Goal: Task Accomplishment & Management: Manage account settings

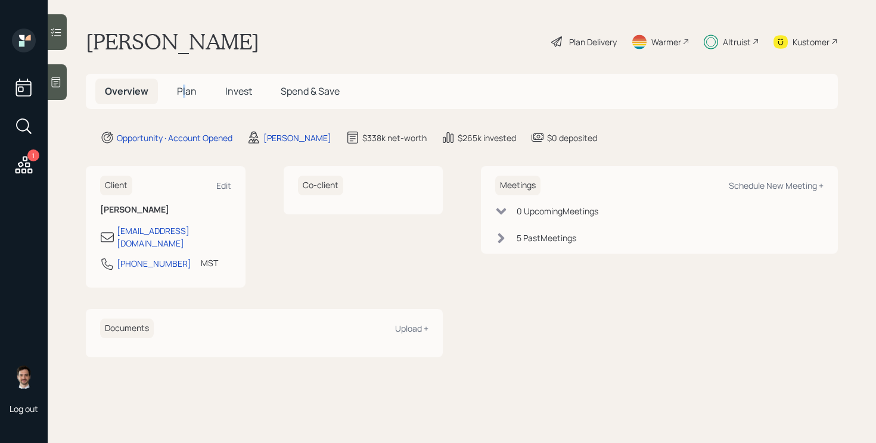
click at [184, 88] on span "Plan" at bounding box center [187, 91] width 20 height 13
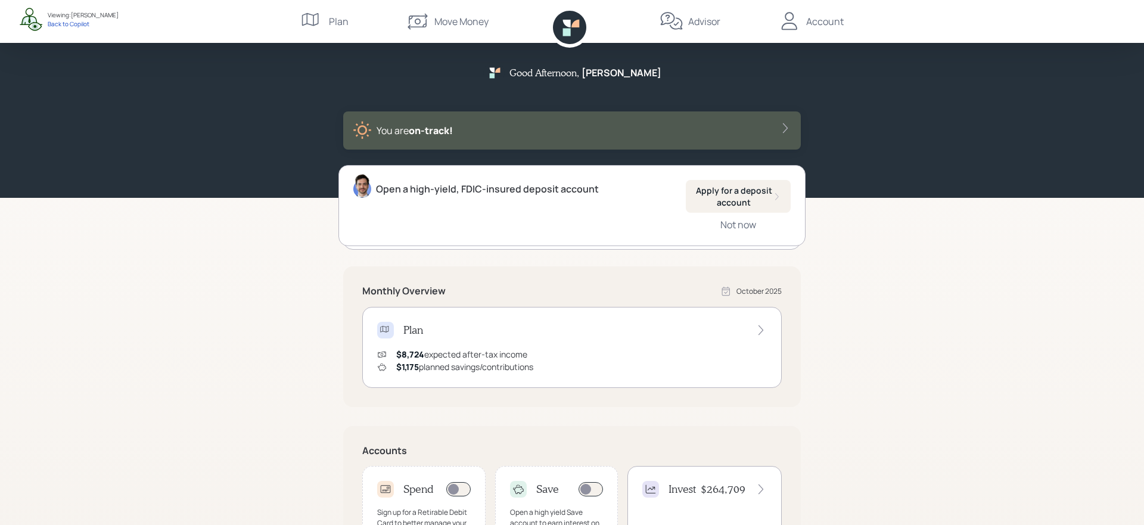
click at [875, 312] on div "Good Afternoon , Nicole You are on‑track! Open a high-yield, FDIC-insured depos…" at bounding box center [572, 369] width 1144 height 739
click at [691, 10] on div "Advisor" at bounding box center [690, 21] width 61 height 43
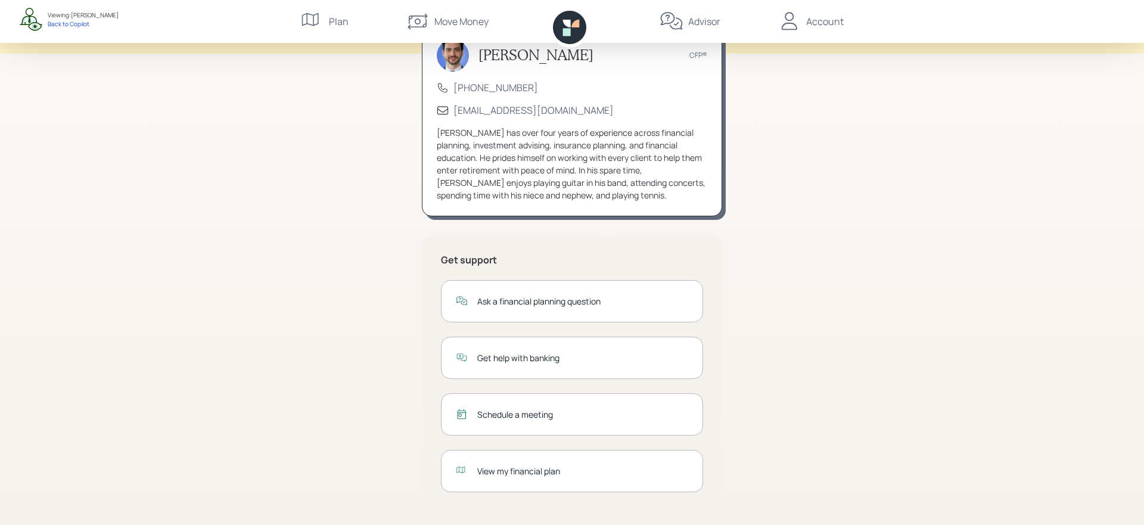
scroll to position [82, 0]
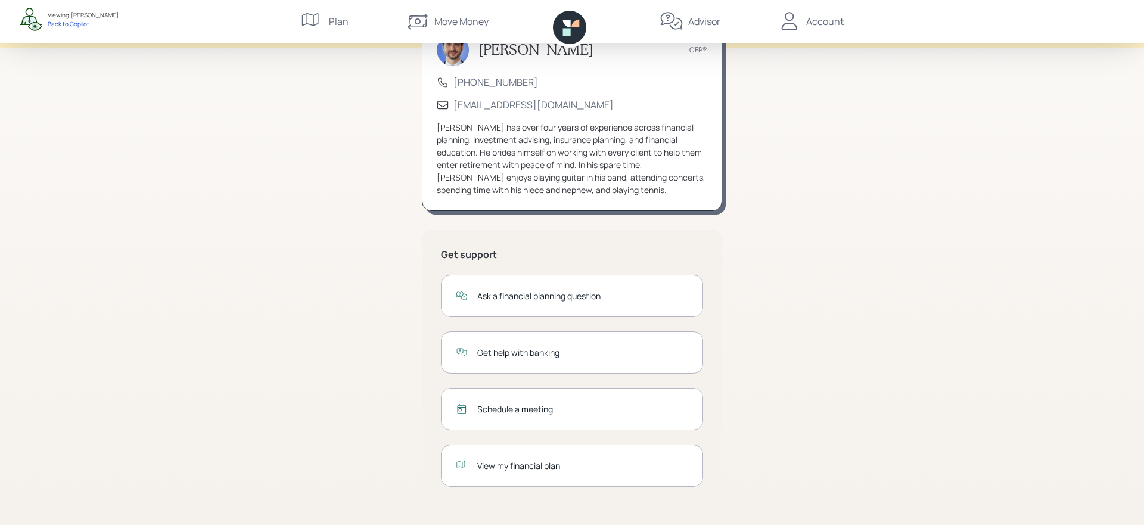
click at [540, 443] on div "View my financial plan" at bounding box center [582, 465] width 211 height 13
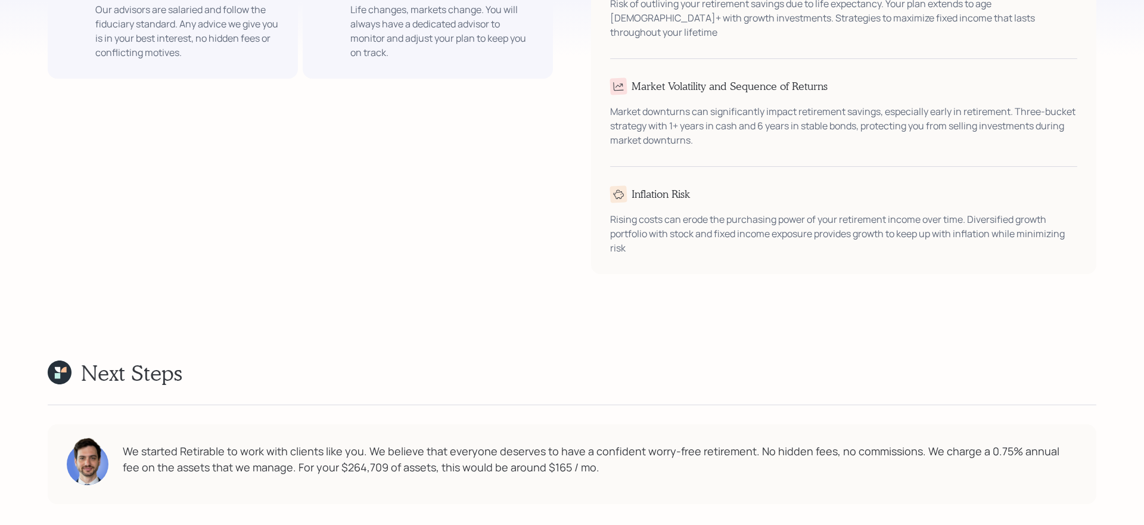
scroll to position [1517, 0]
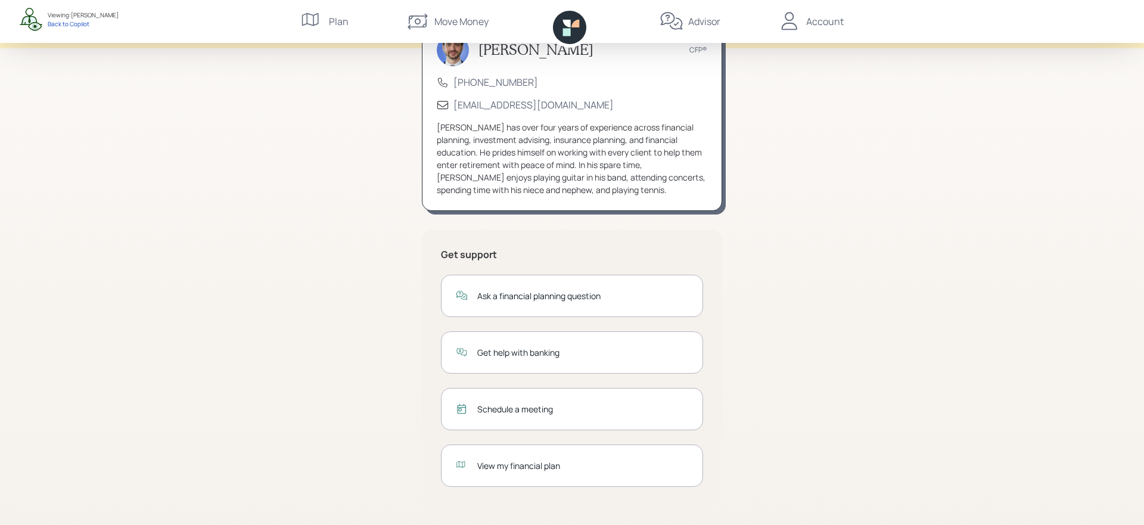
scroll to position [82, 0]
click at [526, 414] on div "Schedule a meeting" at bounding box center [582, 409] width 211 height 13
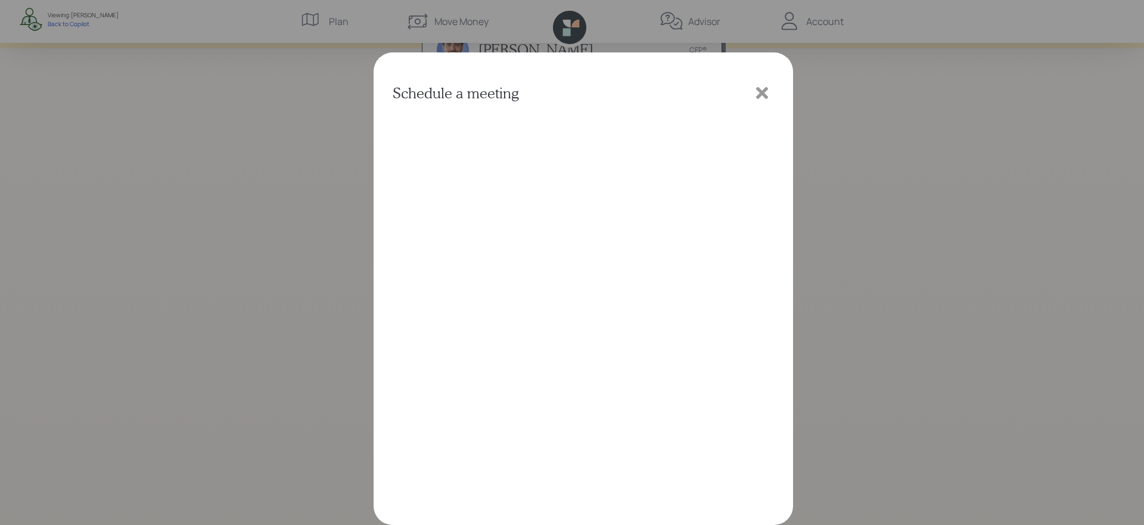
click at [756, 98] on icon at bounding box center [762, 93] width 18 height 18
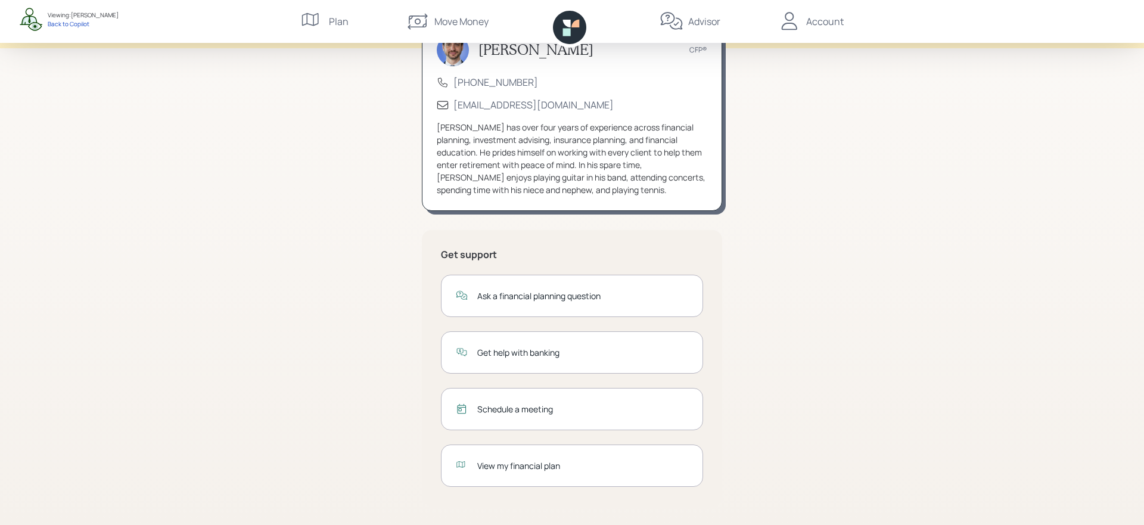
scroll to position [0, 0]
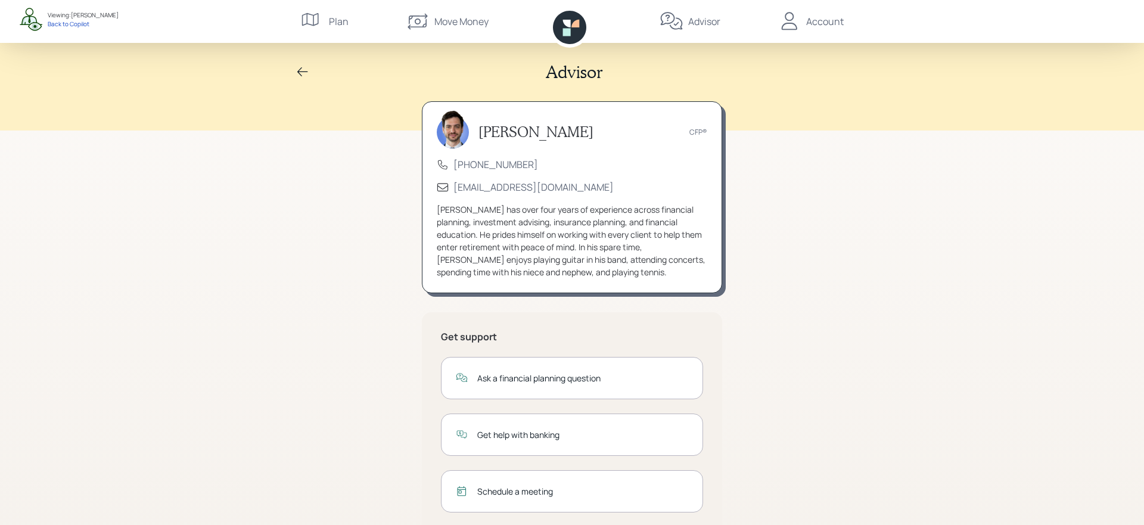
click at [825, 27] on div "Account" at bounding box center [825, 21] width 38 height 14
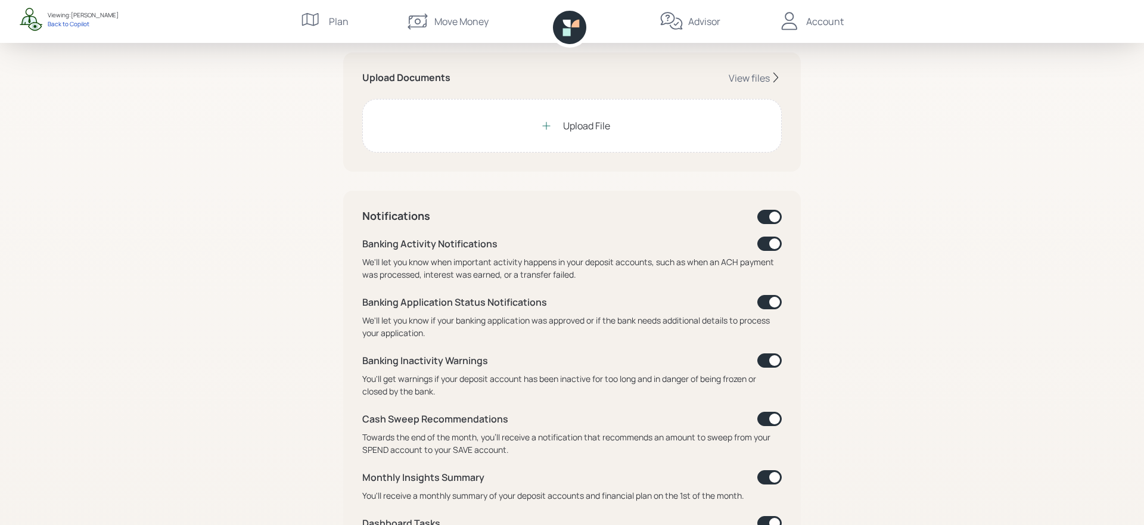
scroll to position [183, 0]
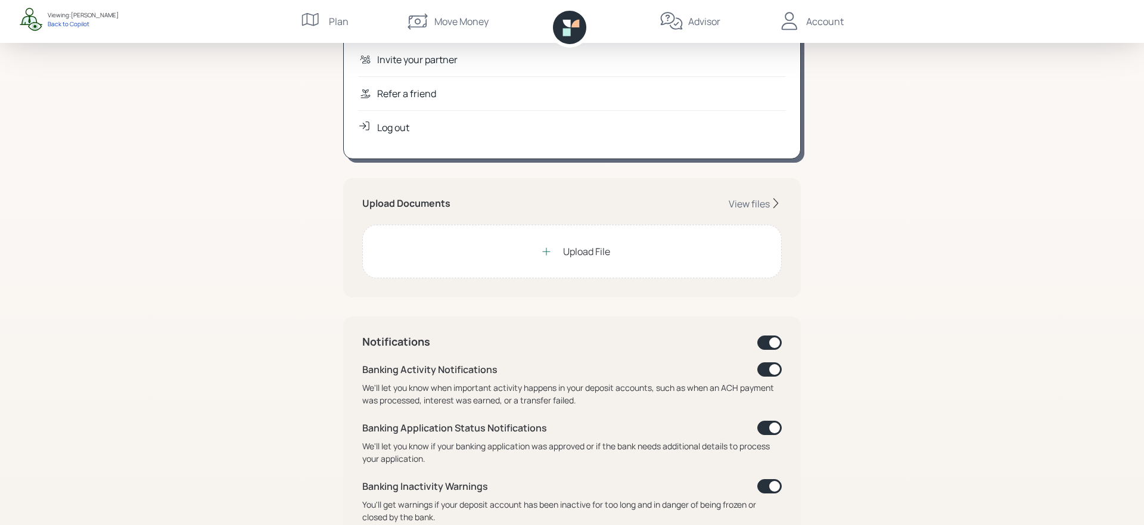
click at [555, 257] on div at bounding box center [547, 252] width 24 height 24
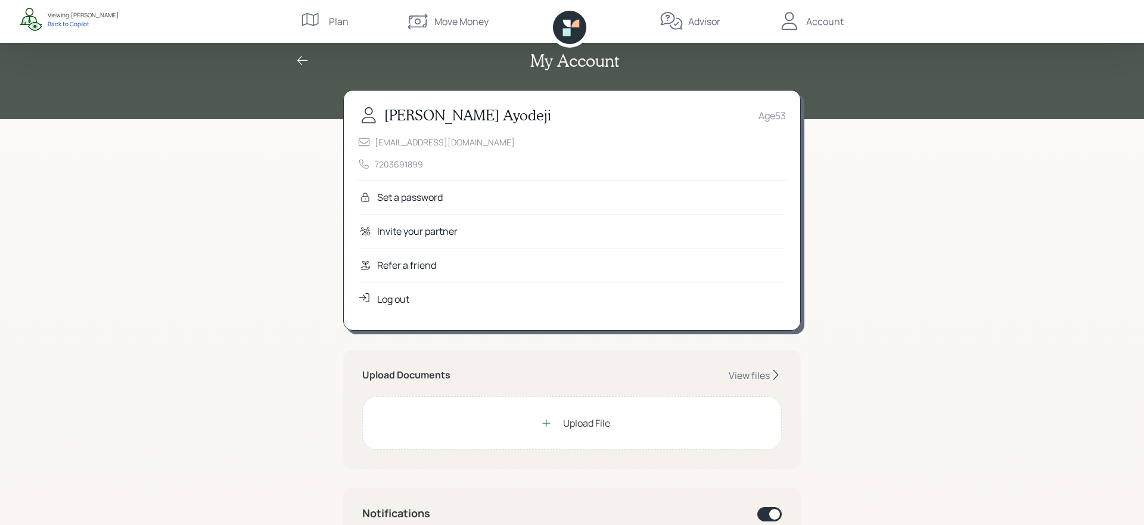
scroll to position [0, 0]
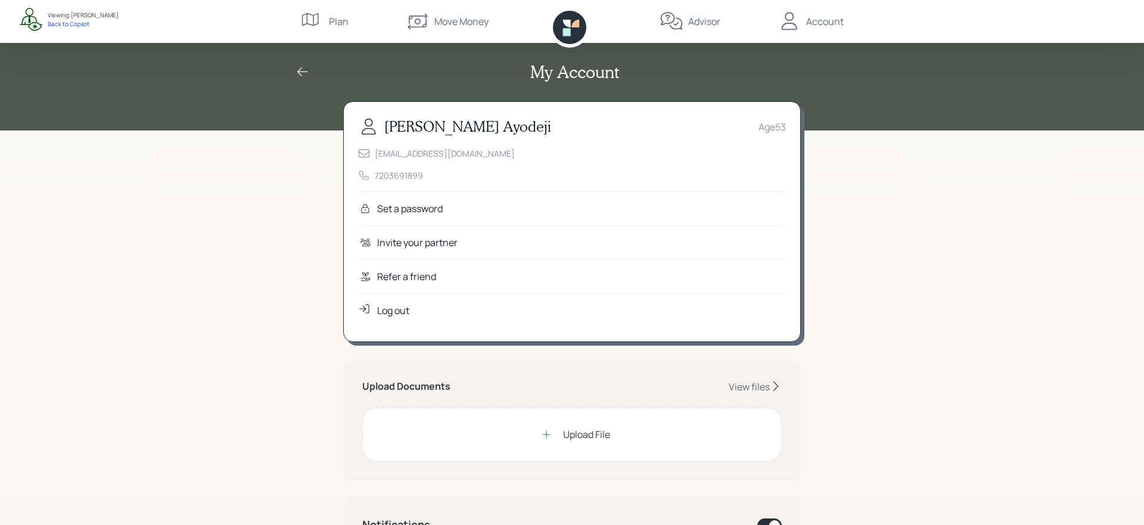
click at [412, 280] on div "Refer a friend" at bounding box center [406, 276] width 59 height 14
